Goal: Task Accomplishment & Management: Manage account settings

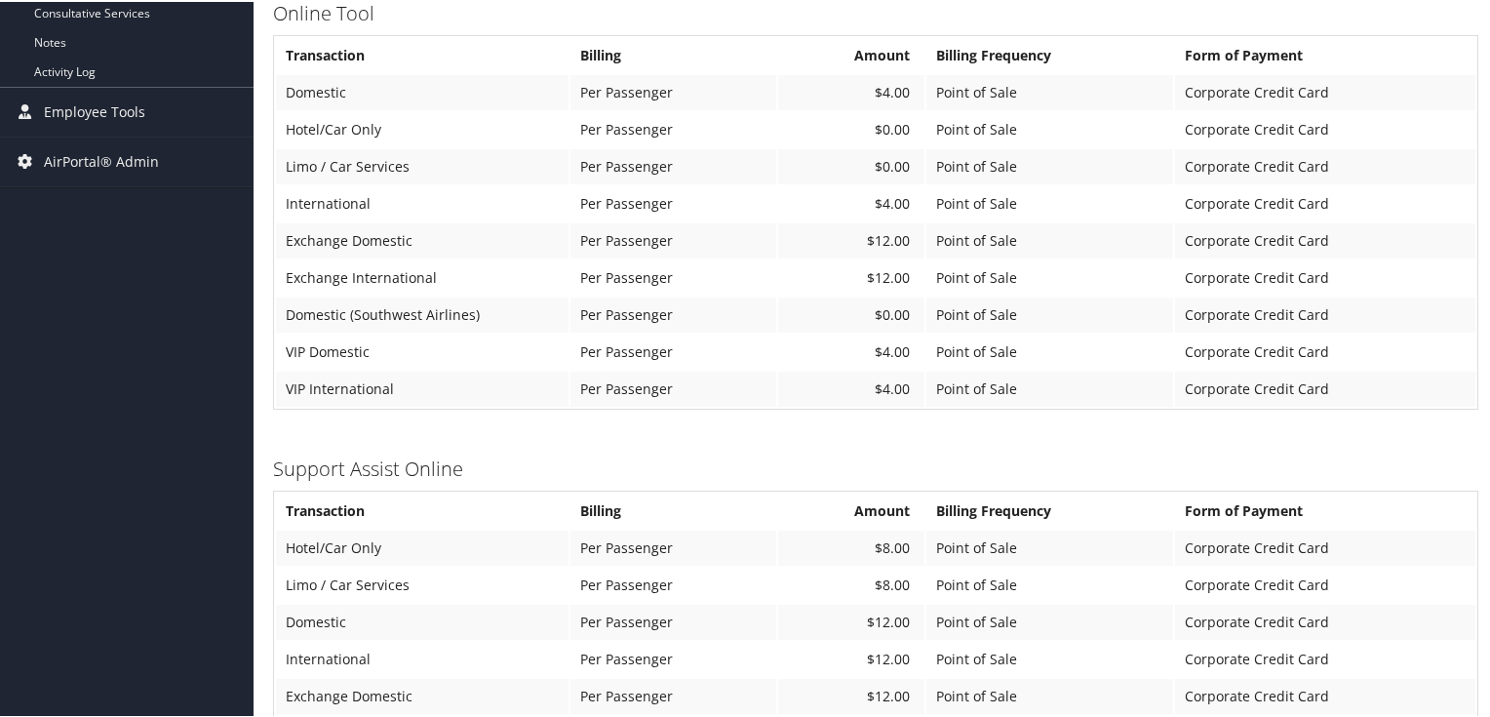
scroll to position [1323, 0]
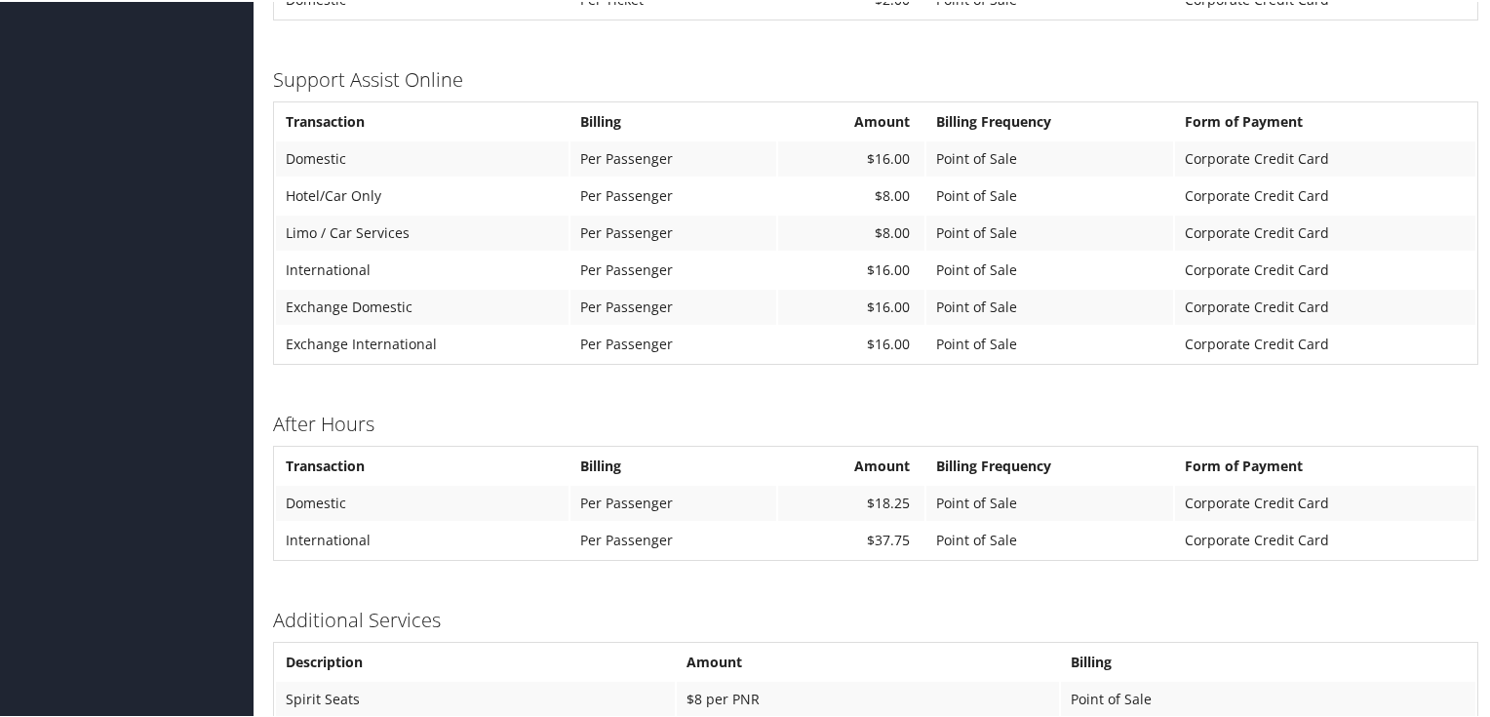
scroll to position [1360, 0]
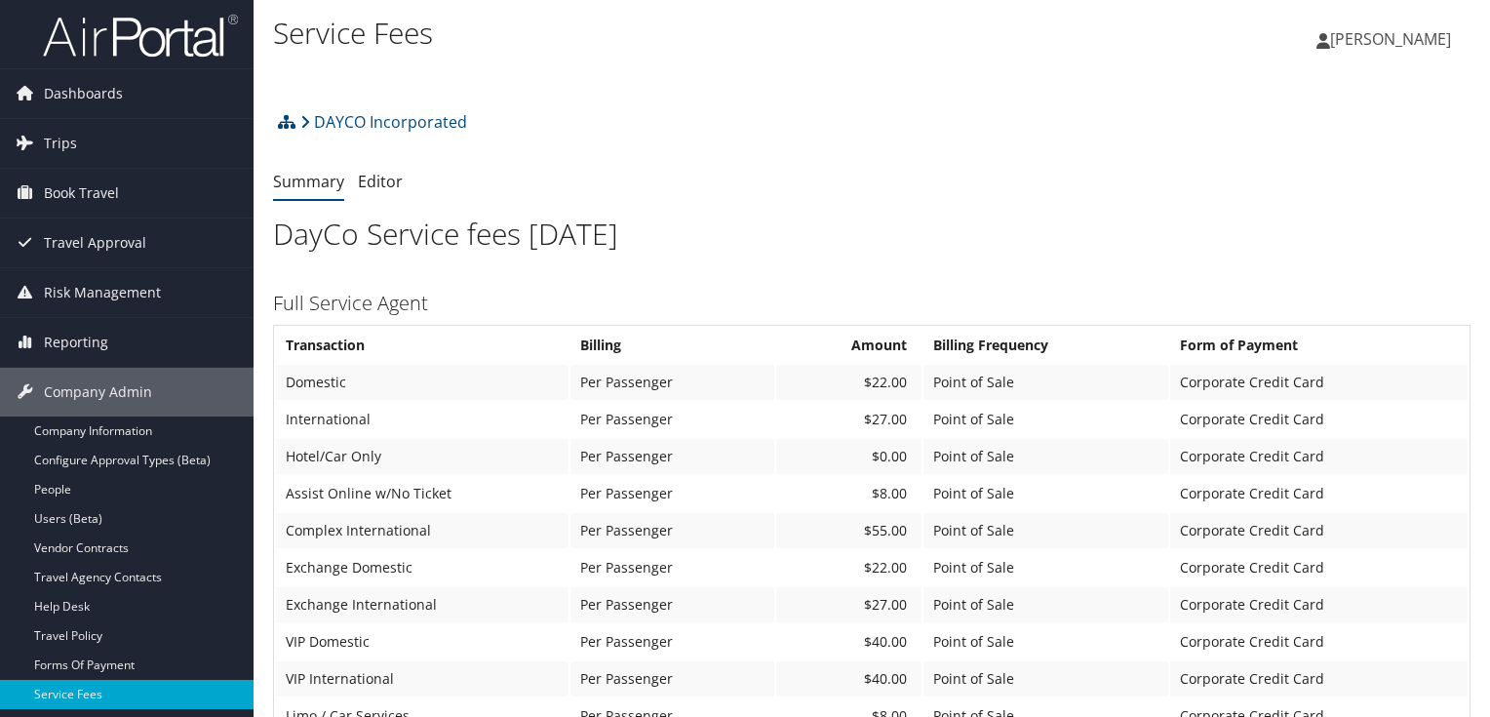
scroll to position [1287, 0]
